Goal: Ask a question

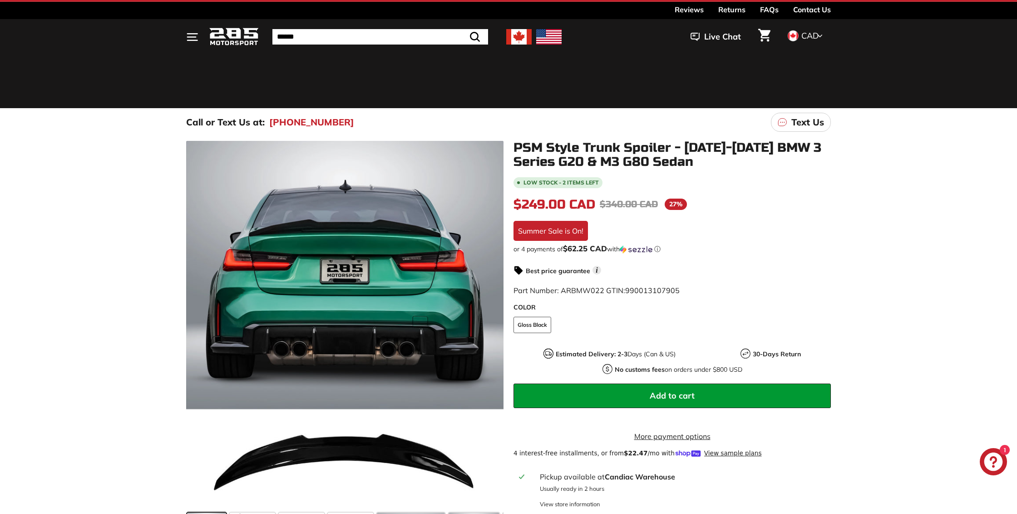
scroll to position [14, 0]
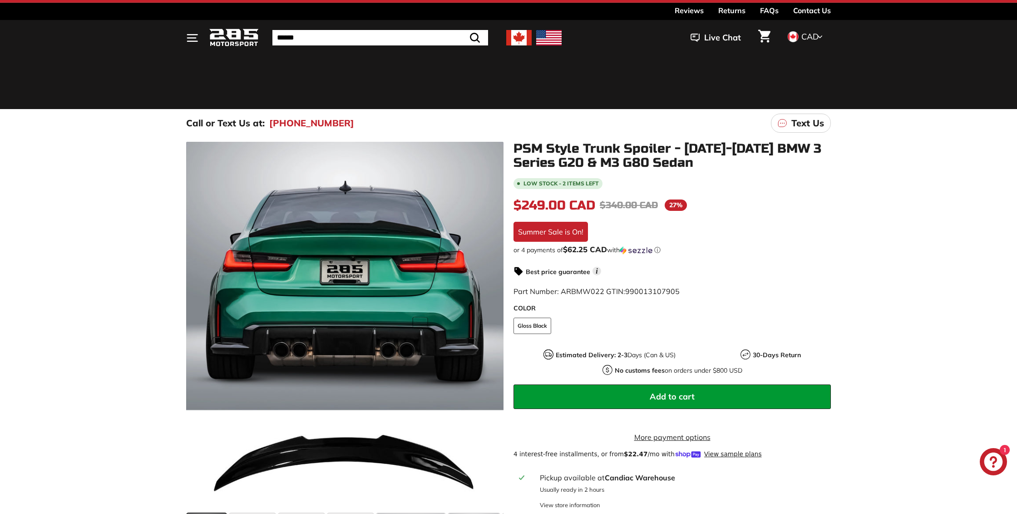
click at [522, 40] on img at bounding box center [518, 37] width 25 height 15
click at [821, 37] on div "Close dialog UNLOCK 10% Off Sign up to receive 10% off your first order and exc…" at bounding box center [508, 257] width 1017 height 514
click at [816, 36] on span "CAD" at bounding box center [809, 36] width 17 height 10
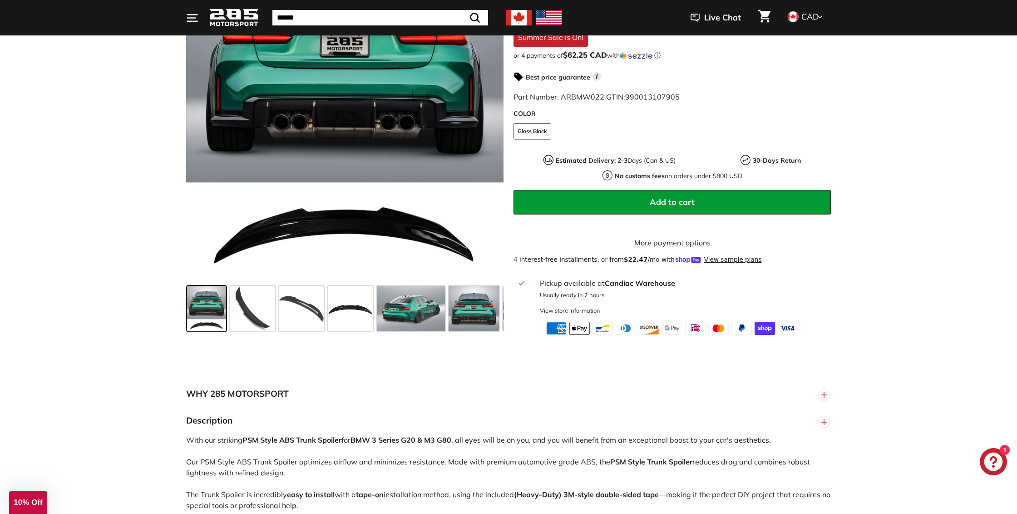
scroll to position [242, 0]
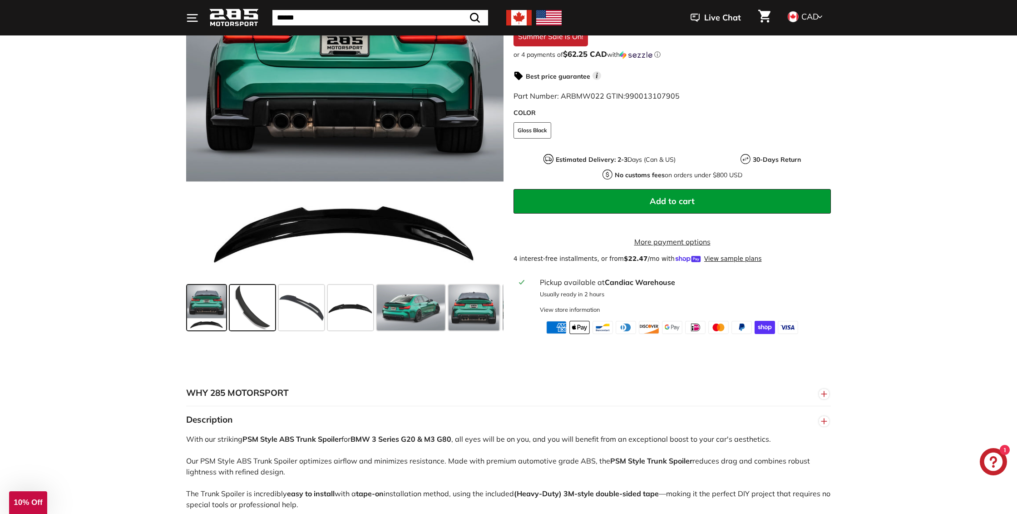
click at [255, 314] on span at bounding box center [252, 307] width 45 height 45
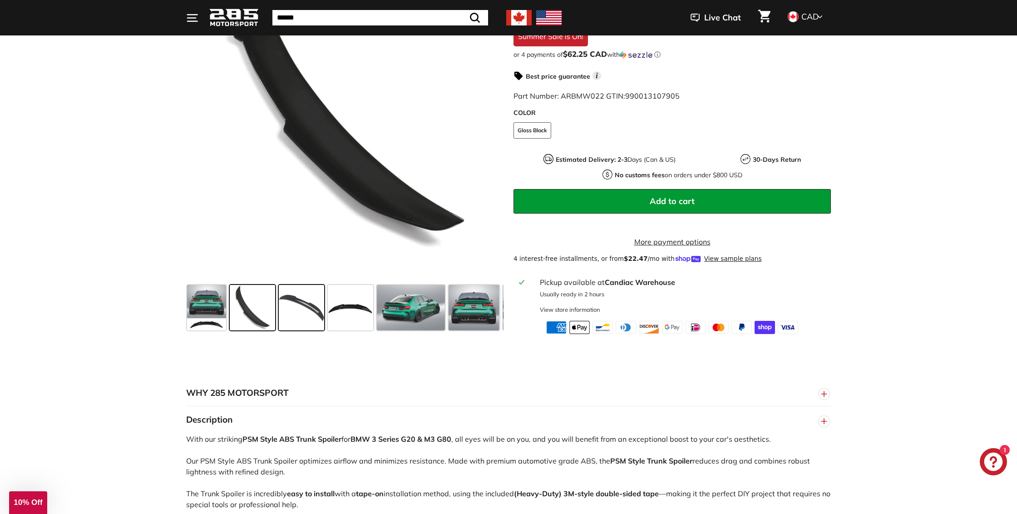
click at [297, 312] on span at bounding box center [301, 307] width 45 height 45
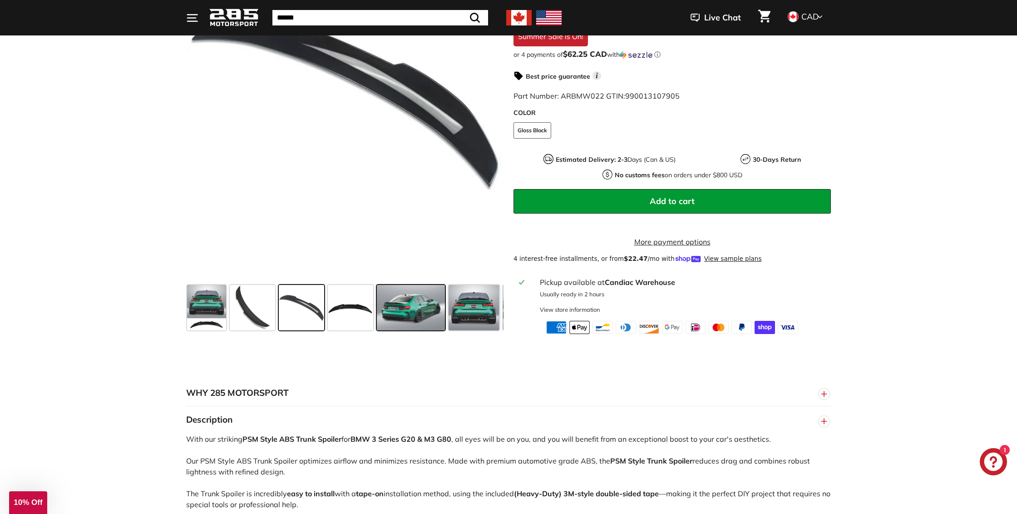
click at [410, 315] on span at bounding box center [411, 307] width 68 height 45
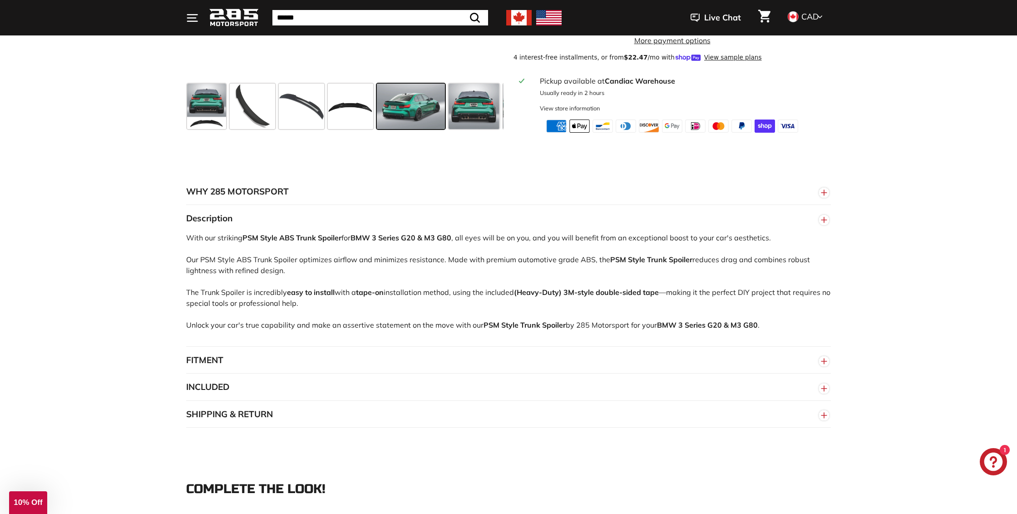
scroll to position [407, 0]
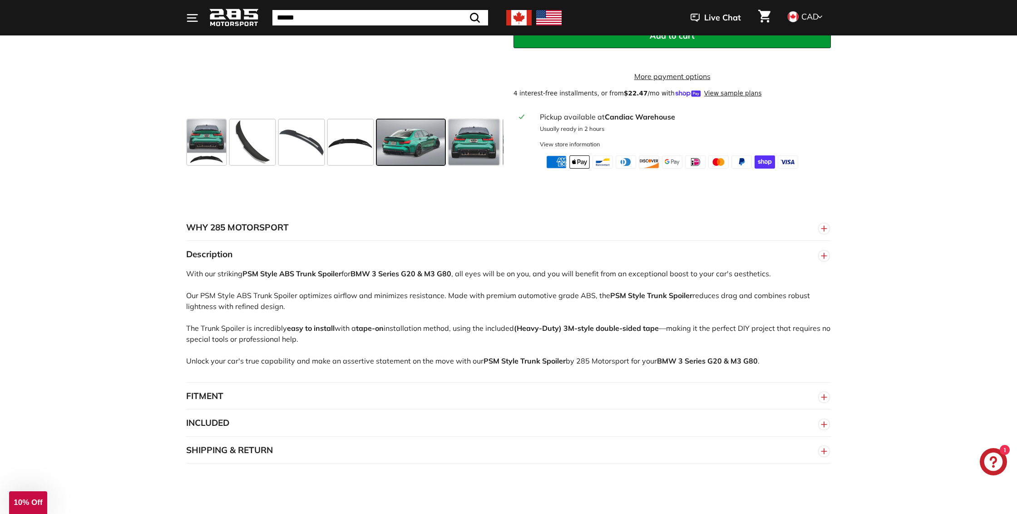
click at [825, 394] on circle "button" at bounding box center [824, 397] width 10 height 10
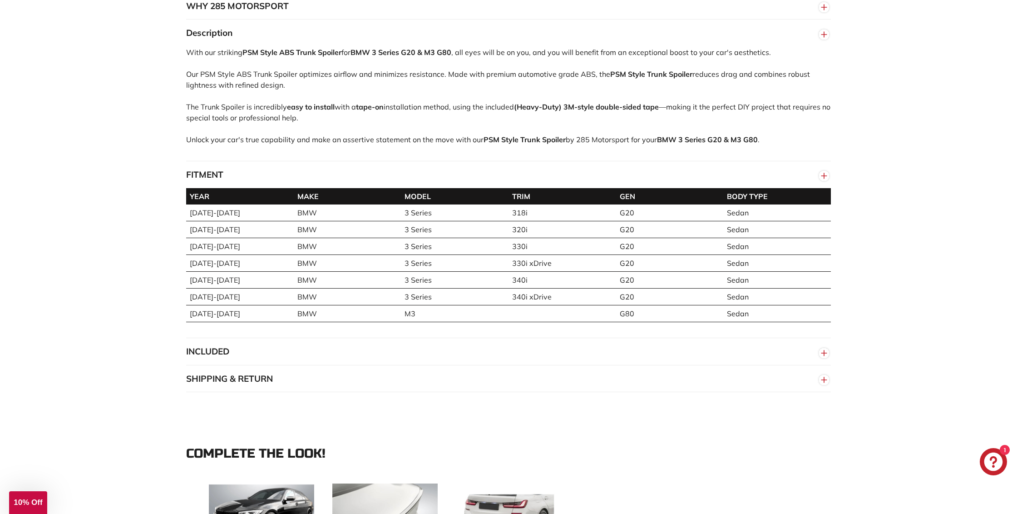
scroll to position [629, 0]
click at [823, 352] on circle "button" at bounding box center [824, 352] width 10 height 10
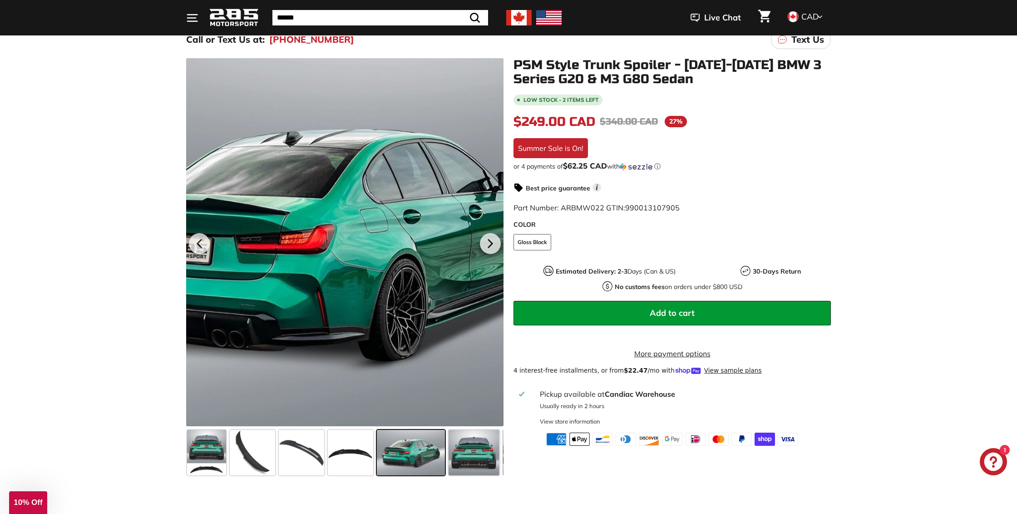
scroll to position [97, 0]
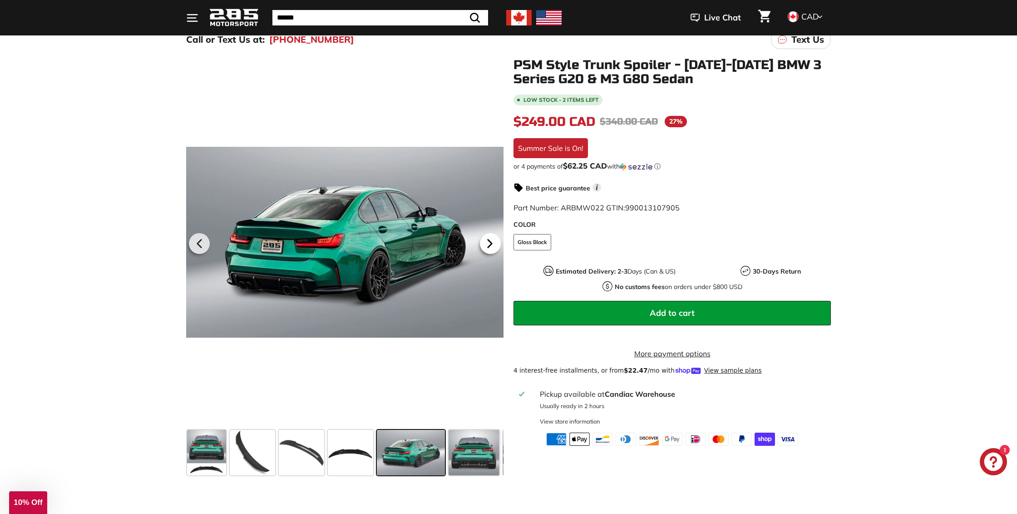
click at [491, 242] on icon at bounding box center [490, 244] width 4 height 8
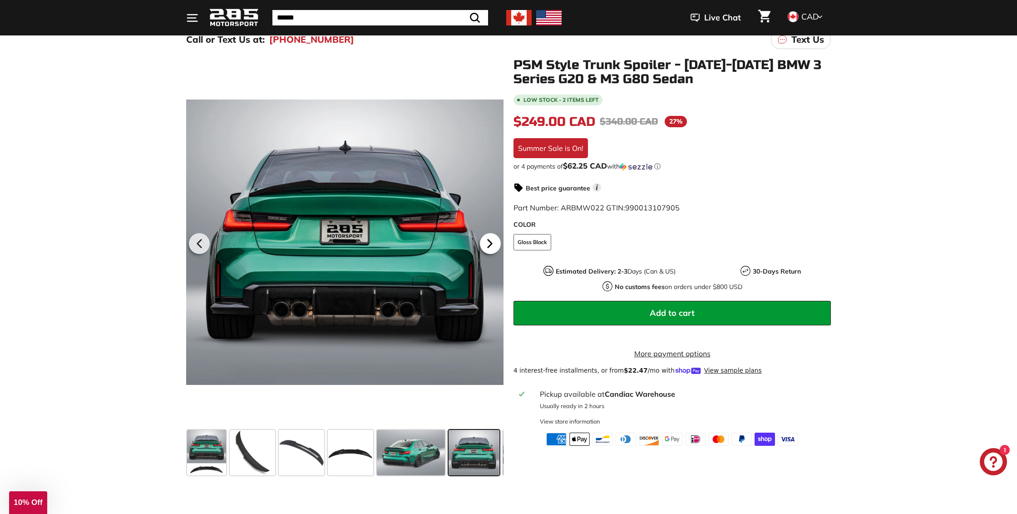
scroll to position [0, 97]
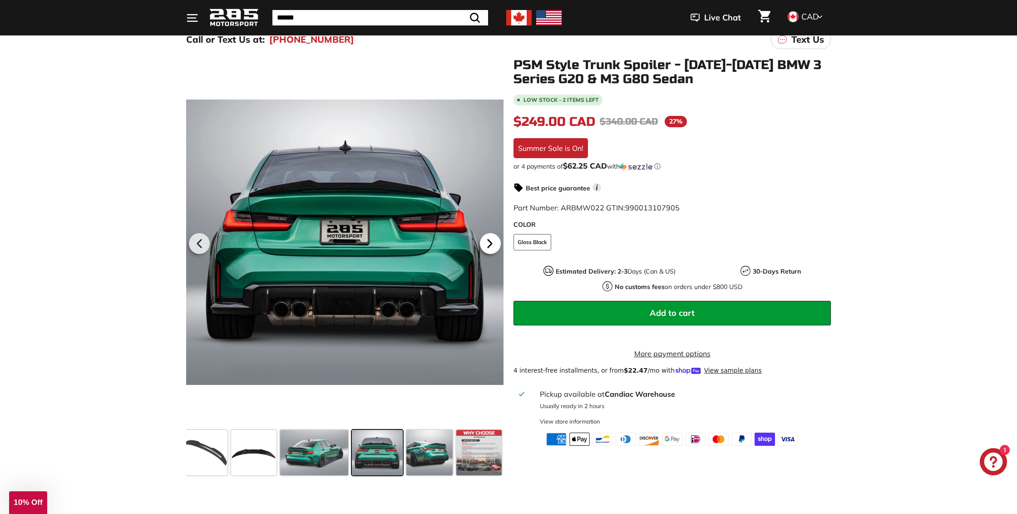
click at [491, 242] on icon at bounding box center [490, 244] width 4 height 8
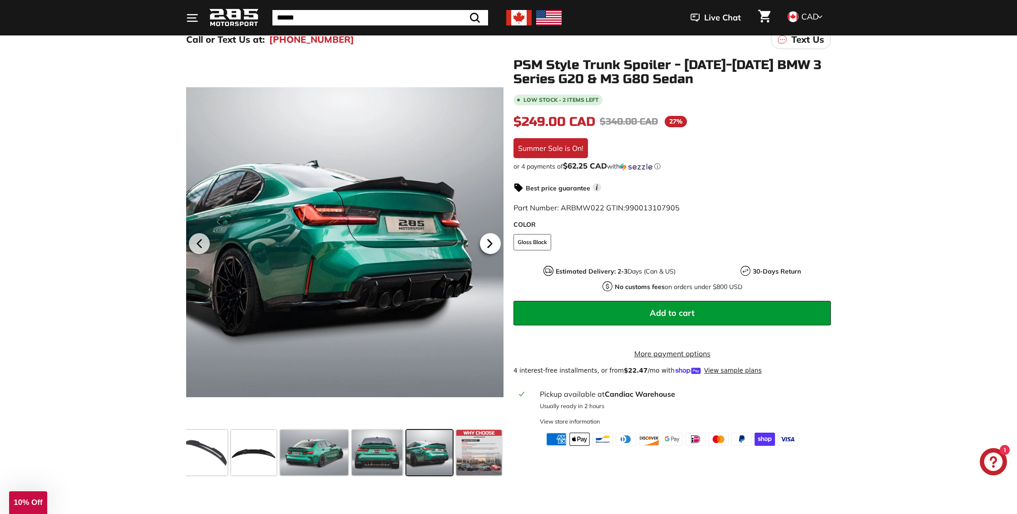
click at [491, 242] on icon at bounding box center [490, 244] width 4 height 8
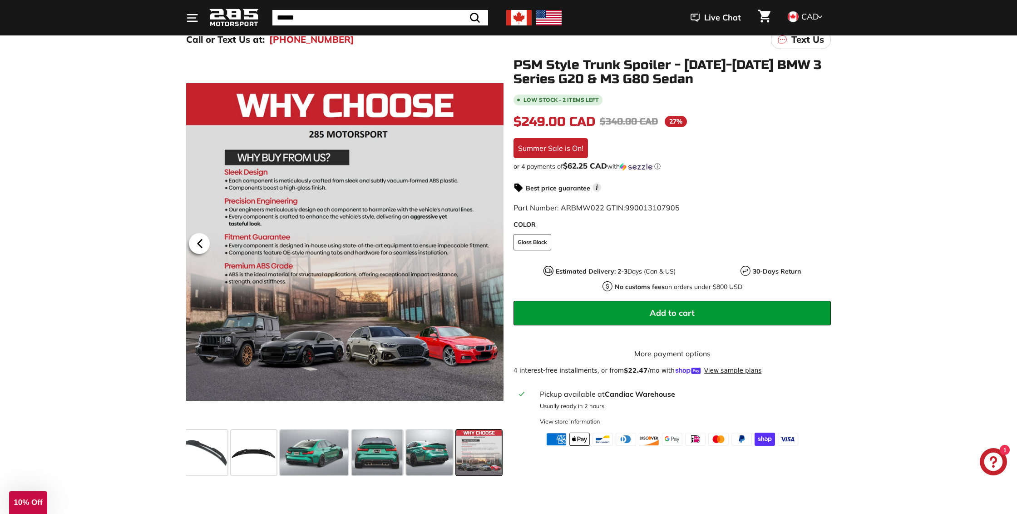
click at [195, 239] on icon at bounding box center [199, 243] width 21 height 21
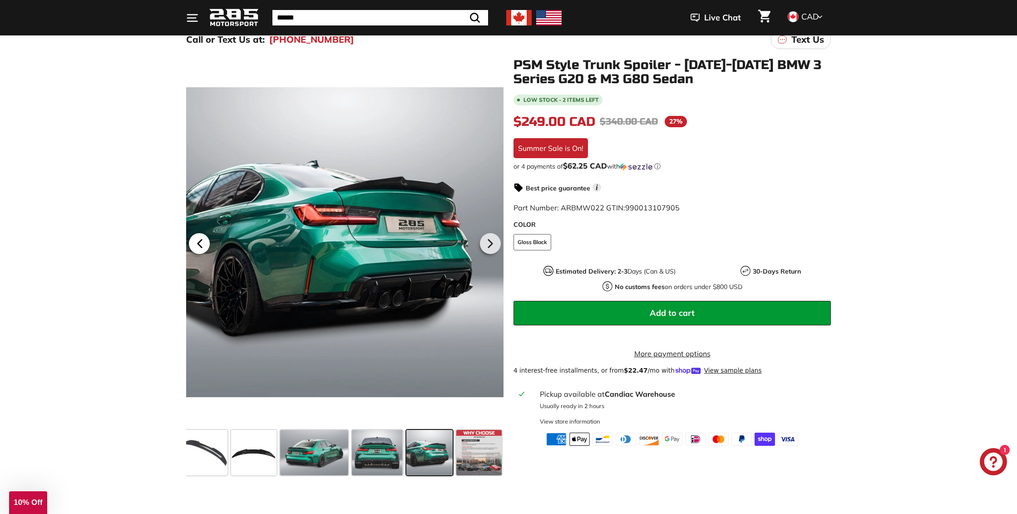
click at [195, 239] on icon at bounding box center [199, 243] width 21 height 21
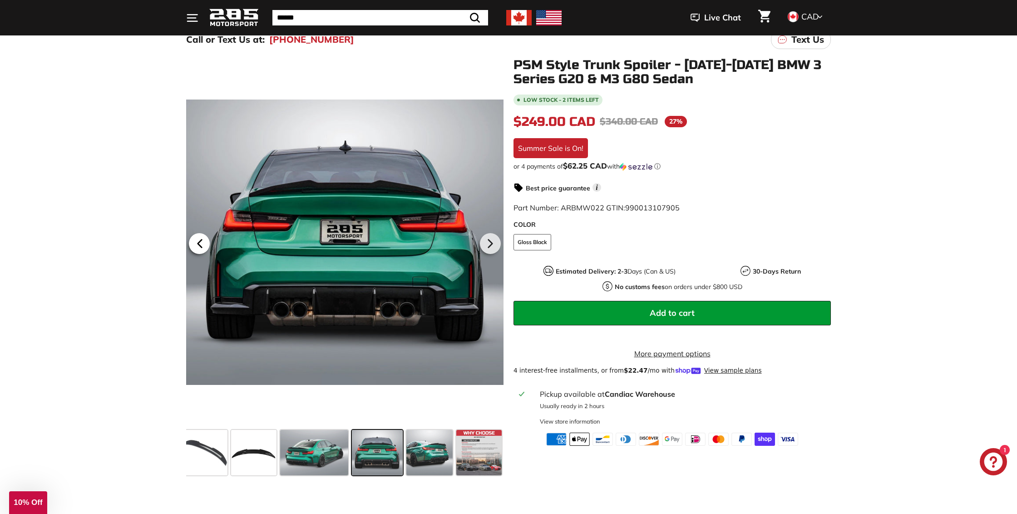
click at [195, 239] on icon at bounding box center [199, 243] width 21 height 21
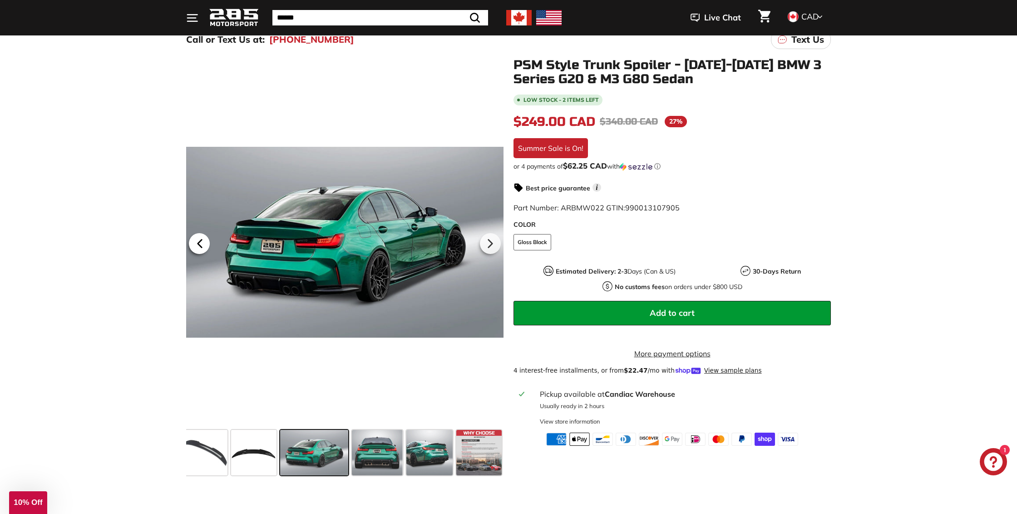
click at [195, 239] on icon at bounding box center [199, 243] width 21 height 21
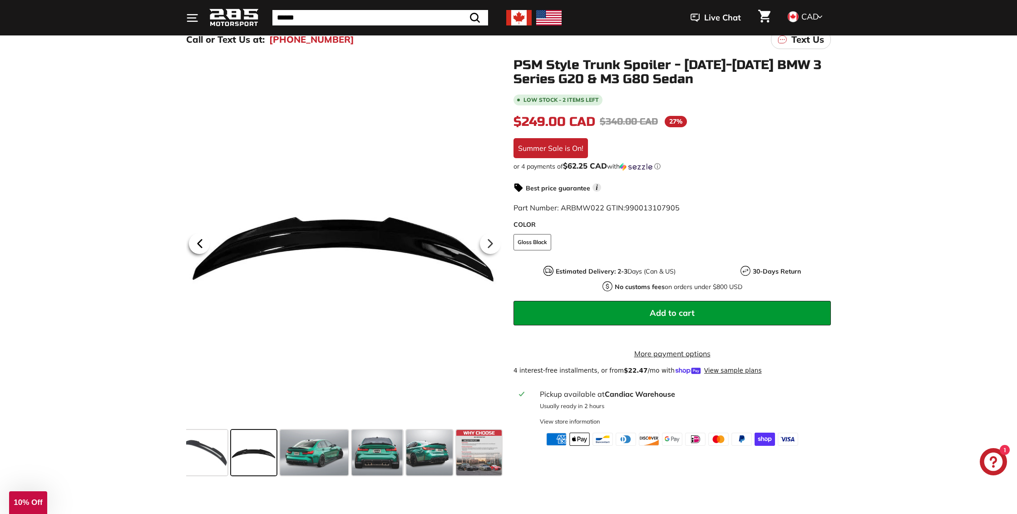
click at [195, 239] on icon at bounding box center [199, 243] width 21 height 21
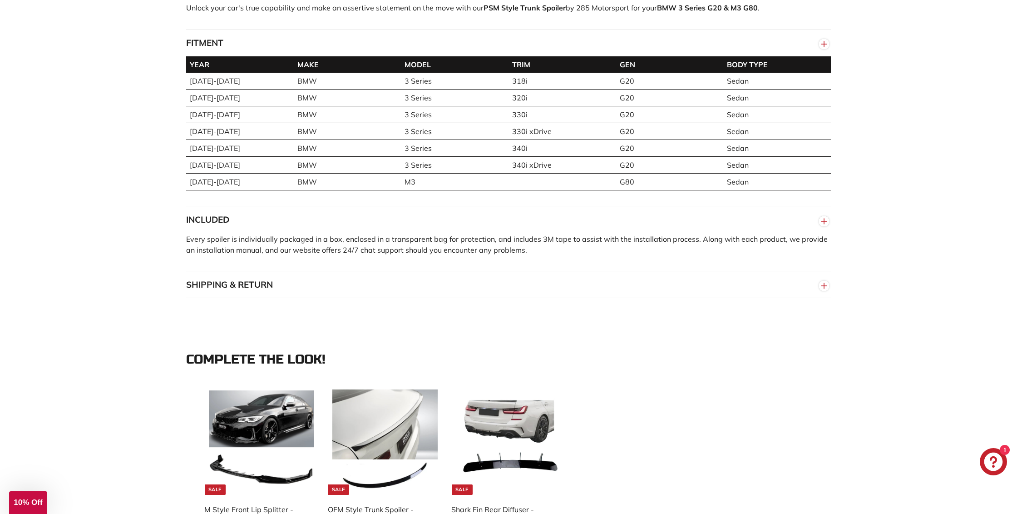
scroll to position [763, 0]
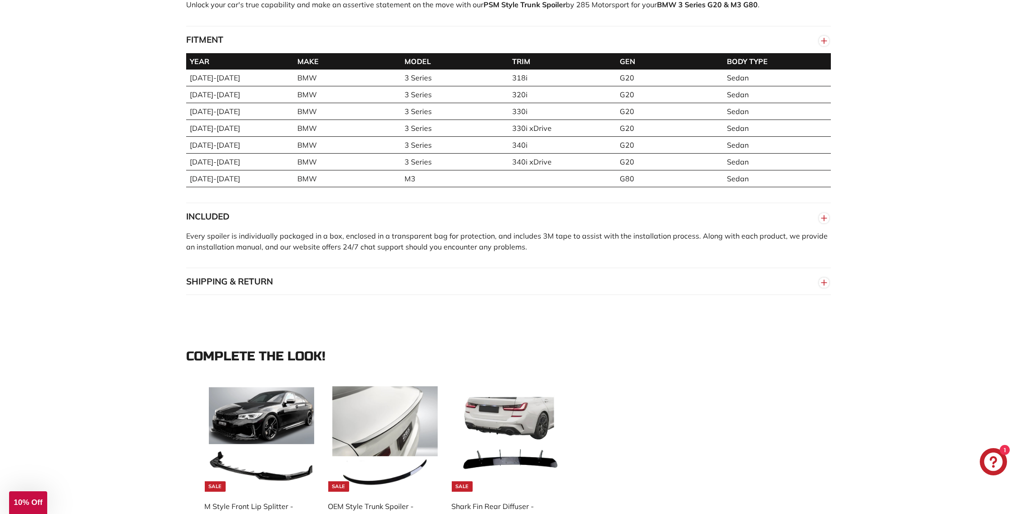
click at [994, 460] on icon "Chat window" at bounding box center [993, 461] width 19 height 19
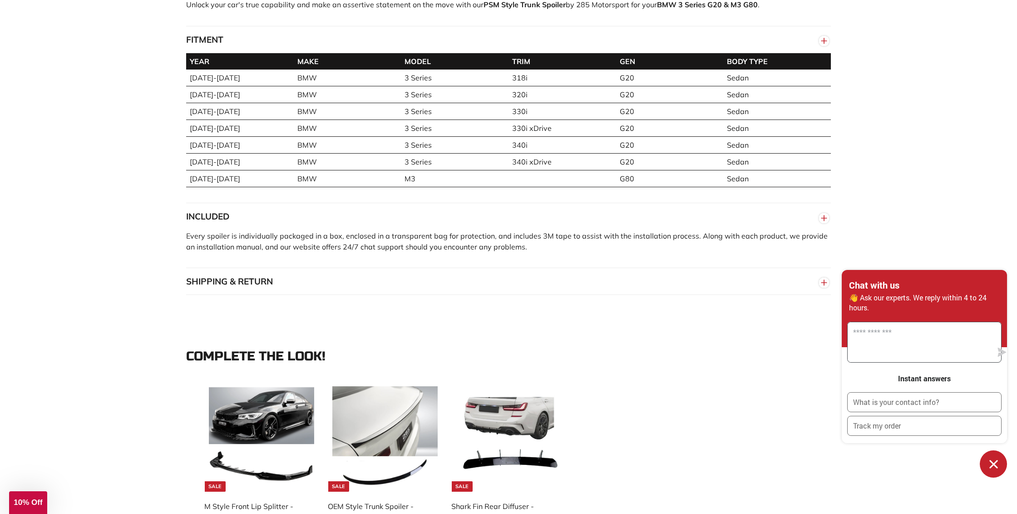
click at [856, 346] on textarea "Message us" at bounding box center [920, 342] width 144 height 40
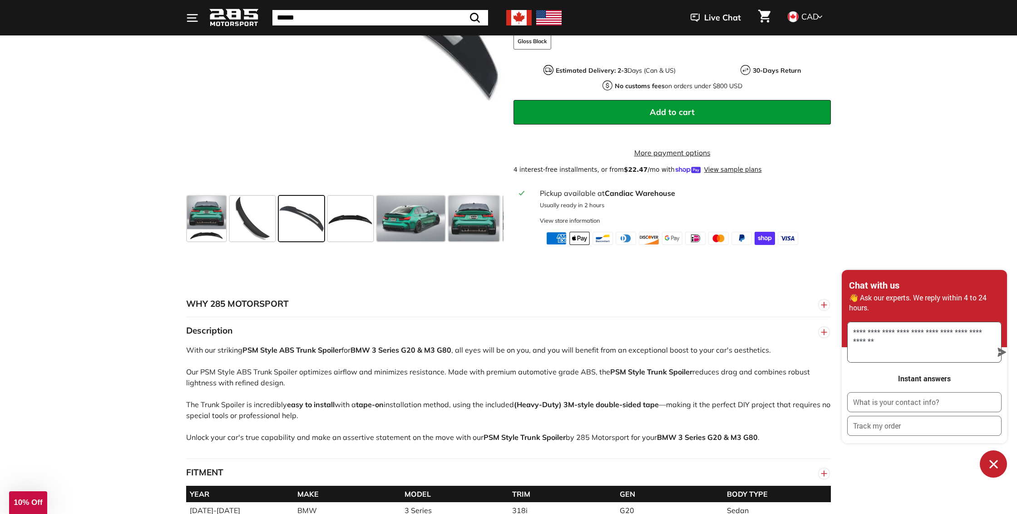
scroll to position [330, 0]
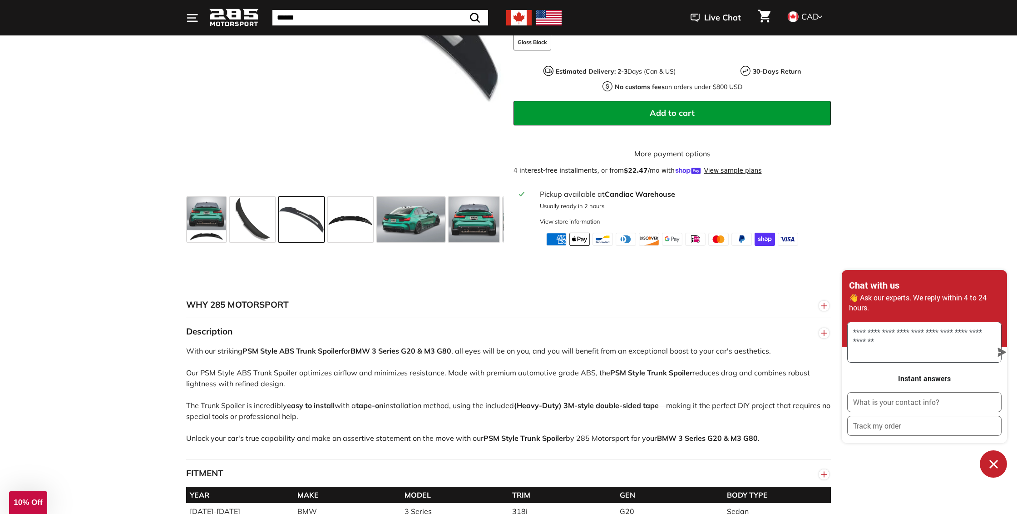
type textarea "**********"
click at [998, 352] on icon "submit" at bounding box center [1002, 351] width 9 height 9
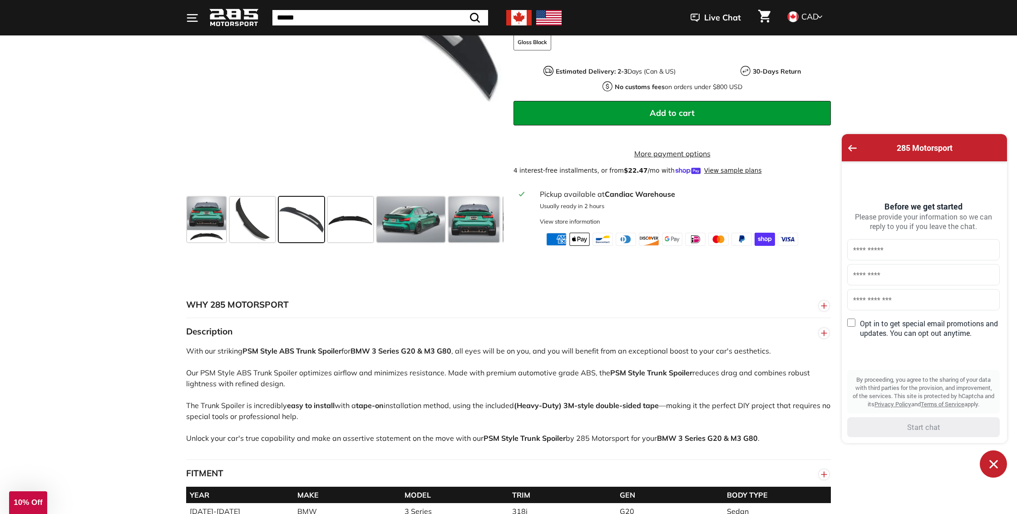
click at [994, 463] on icon "Chat window" at bounding box center [993, 464] width 8 height 8
